Goal: Task Accomplishment & Management: Manage account settings

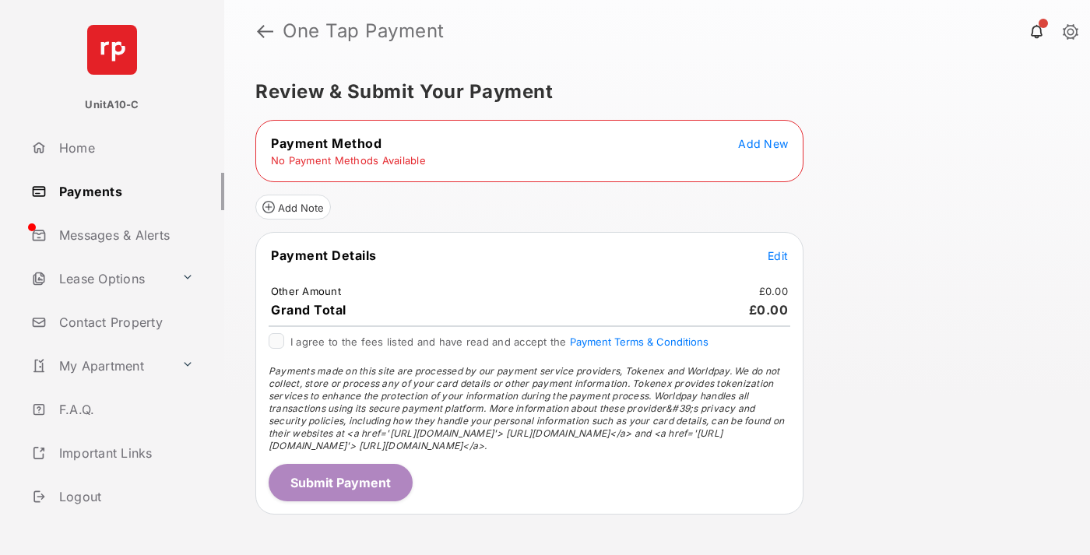
click at [763, 143] on span "Add New" at bounding box center [763, 143] width 50 height 13
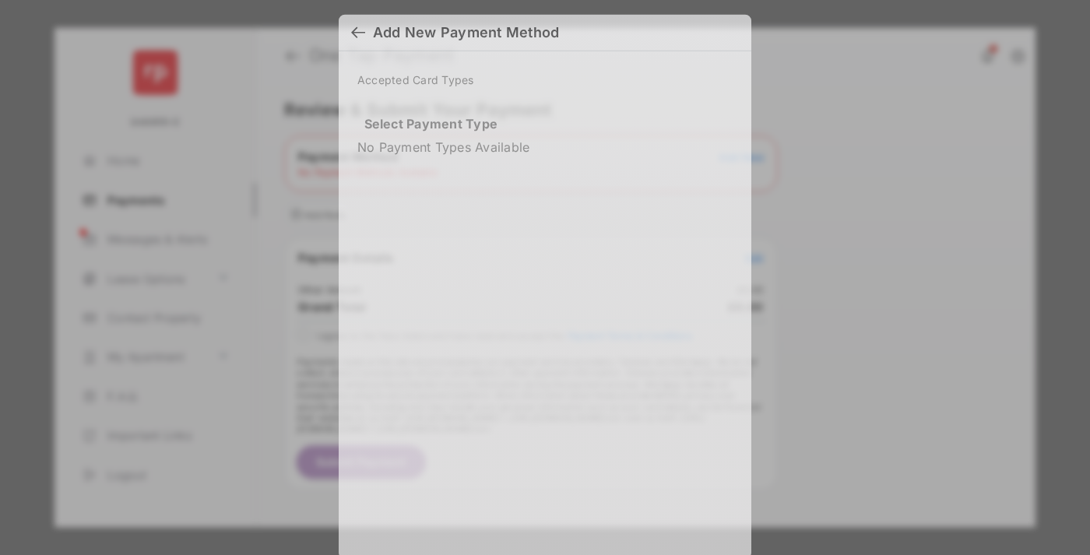
scroll to position [13, 0]
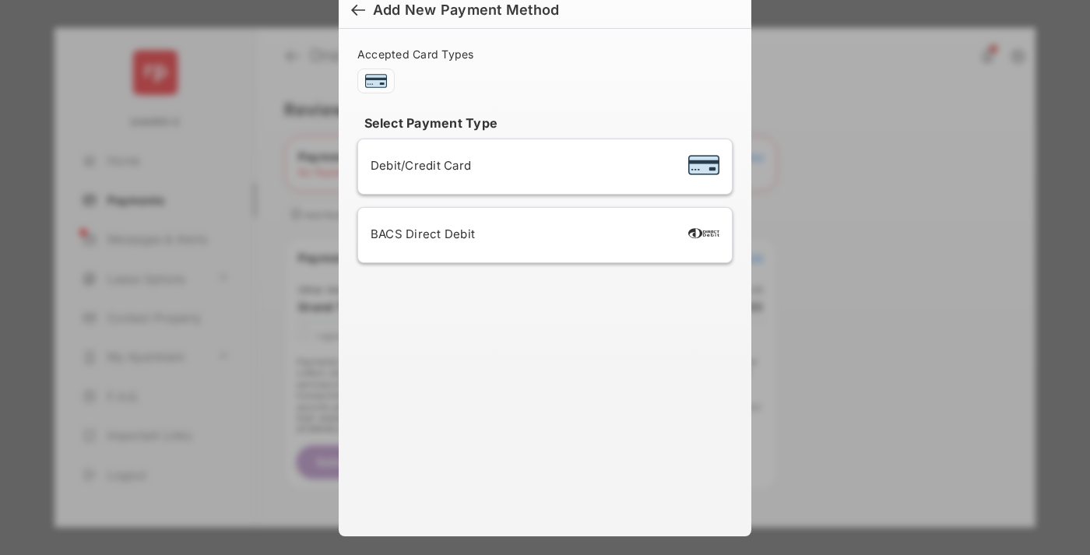
click at [417, 165] on span "Debit/Credit Card" at bounding box center [421, 165] width 100 height 15
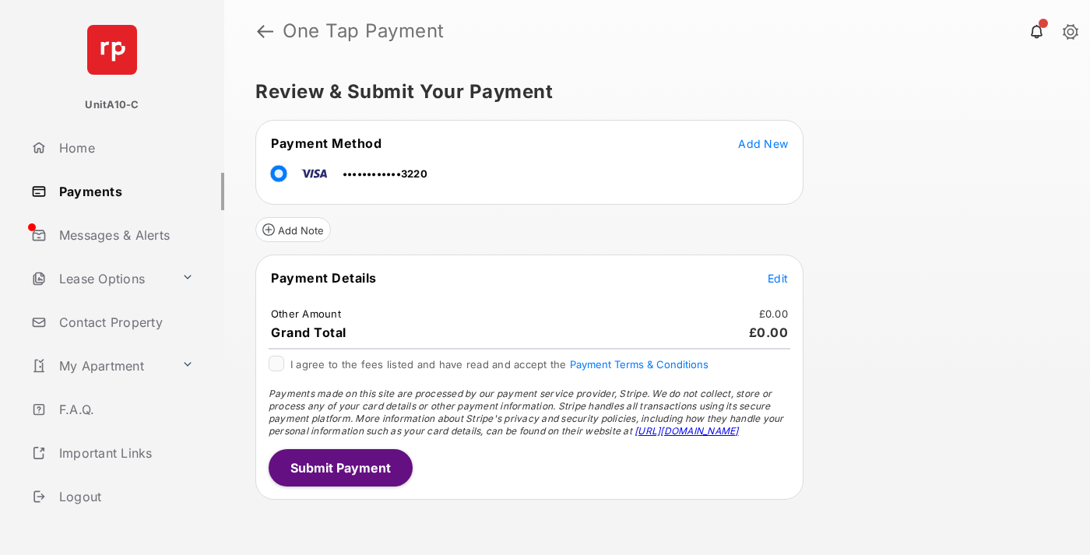
click at [778, 278] on span "Edit" at bounding box center [778, 278] width 20 height 13
